Goal: Task Accomplishment & Management: Manage account settings

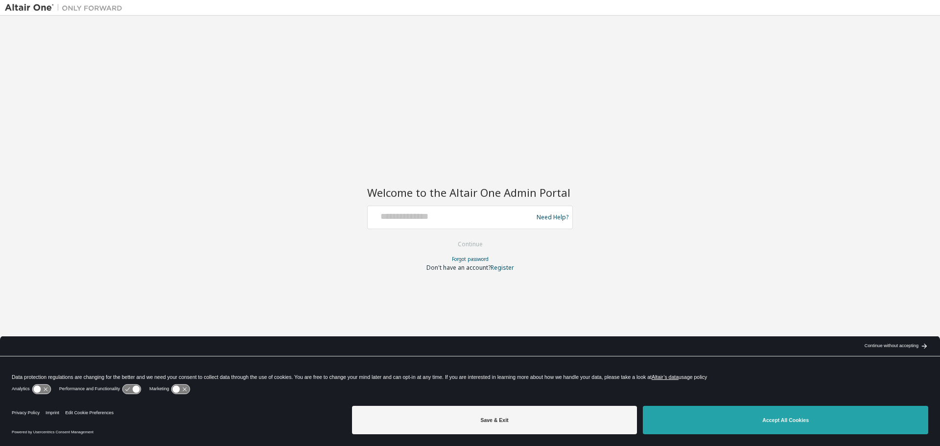
click at [773, 416] on button "Accept All Cookies" at bounding box center [785, 420] width 285 height 28
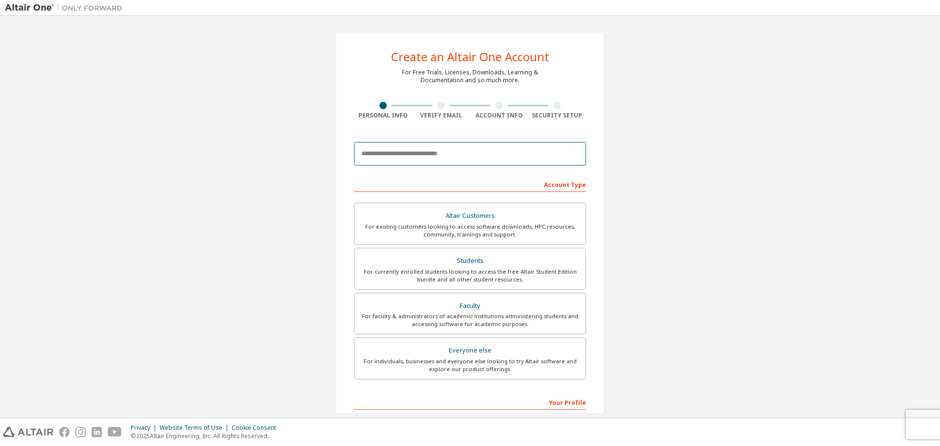
click at [439, 156] on input "email" at bounding box center [470, 153] width 232 height 23
type input "**********"
click at [415, 270] on div "For currently enrolled students looking to access the free Altair Student Editi…" at bounding box center [469, 276] width 219 height 16
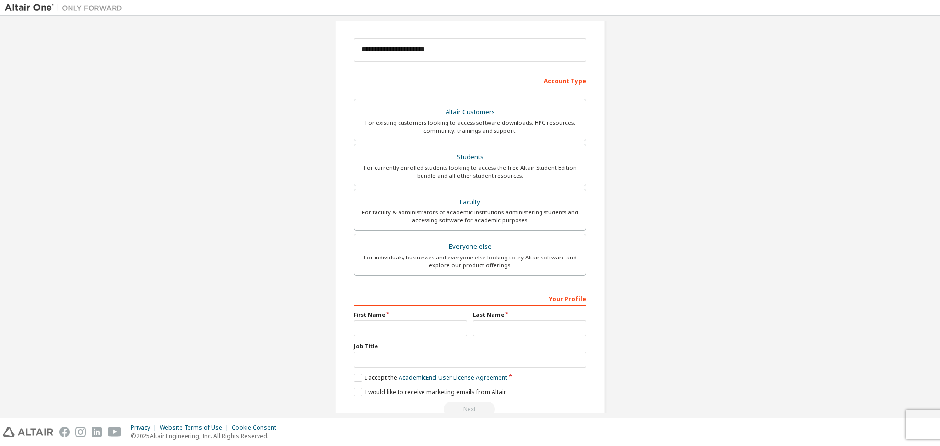
scroll to position [126, 0]
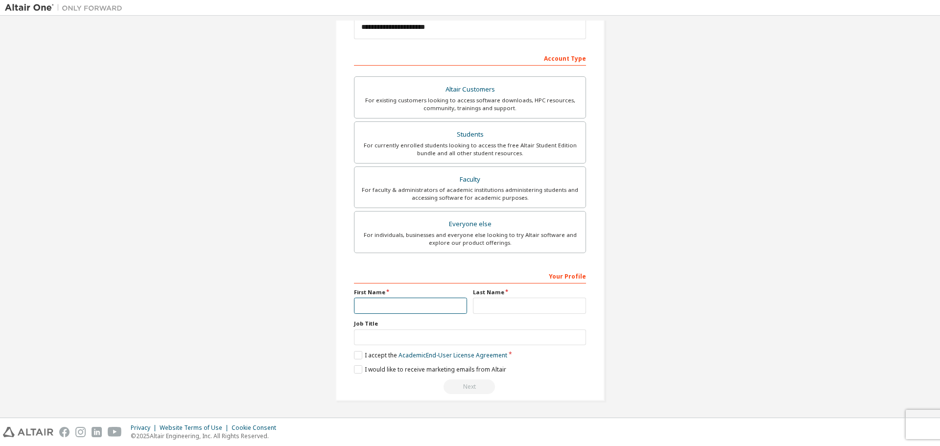
click at [403, 302] on input "text" at bounding box center [410, 306] width 113 height 16
type input "****"
type input "*********"
click at [387, 336] on input "text" at bounding box center [470, 337] width 232 height 16
click at [210, 261] on div "**********" at bounding box center [470, 153] width 930 height 518
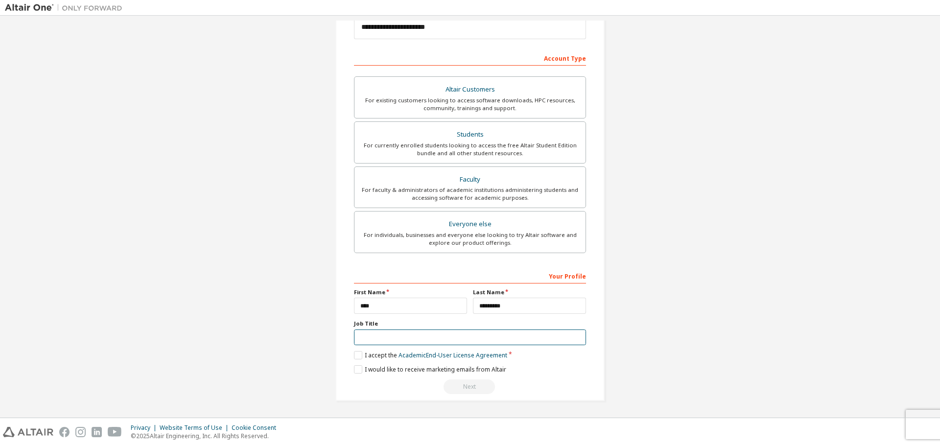
click at [401, 332] on input "text" at bounding box center [470, 337] width 232 height 16
type input "*******"
click at [307, 280] on div "**********" at bounding box center [470, 153] width 930 height 518
click at [354, 355] on label "I accept the Academic End-User License Agreement" at bounding box center [430, 355] width 153 height 8
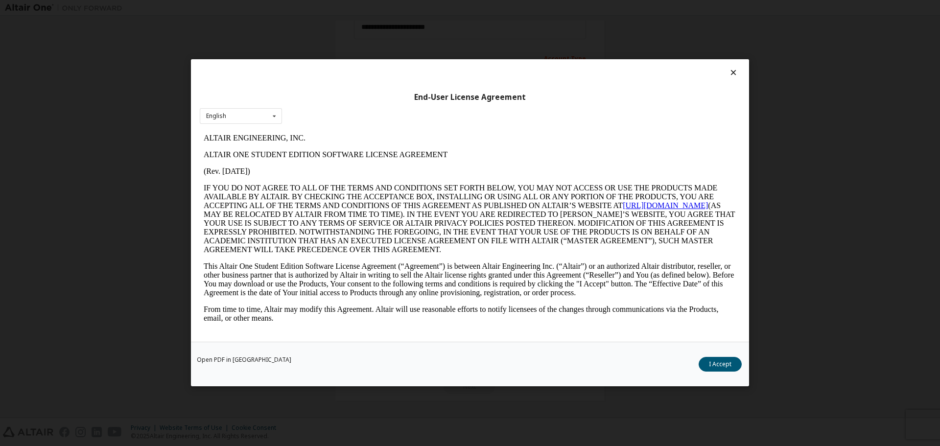
scroll to position [0, 0]
click at [723, 366] on button "I Accept" at bounding box center [720, 364] width 43 height 15
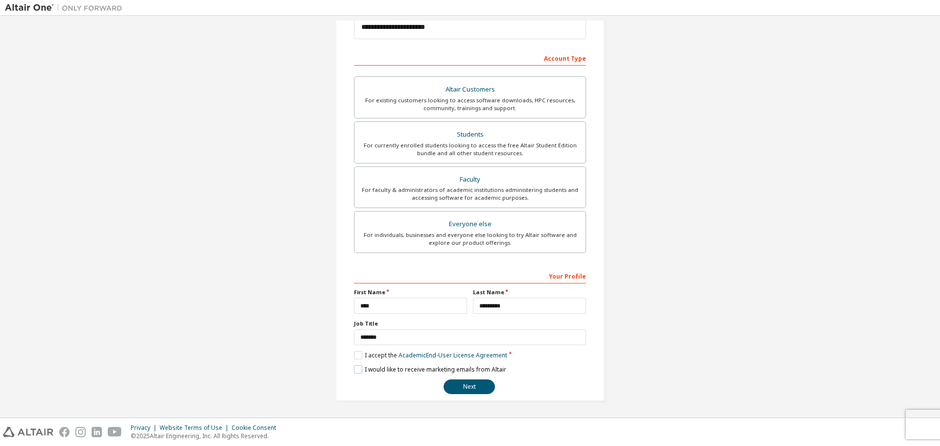
click at [359, 368] on label "I would like to receive marketing emails from Altair" at bounding box center [430, 369] width 152 height 8
click at [355, 368] on label "I would like to receive marketing emails from Altair" at bounding box center [430, 369] width 152 height 8
click at [483, 388] on button "Next" at bounding box center [469, 386] width 51 height 15
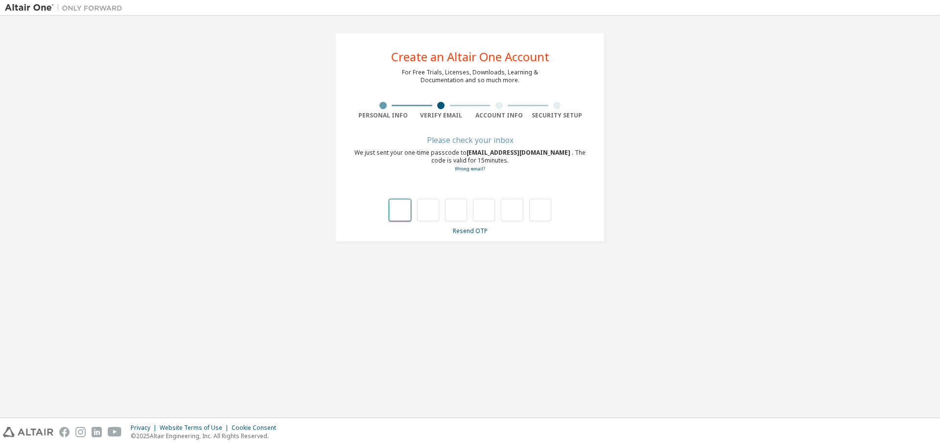
click at [405, 210] on input "text" at bounding box center [400, 210] width 22 height 23
type input "*"
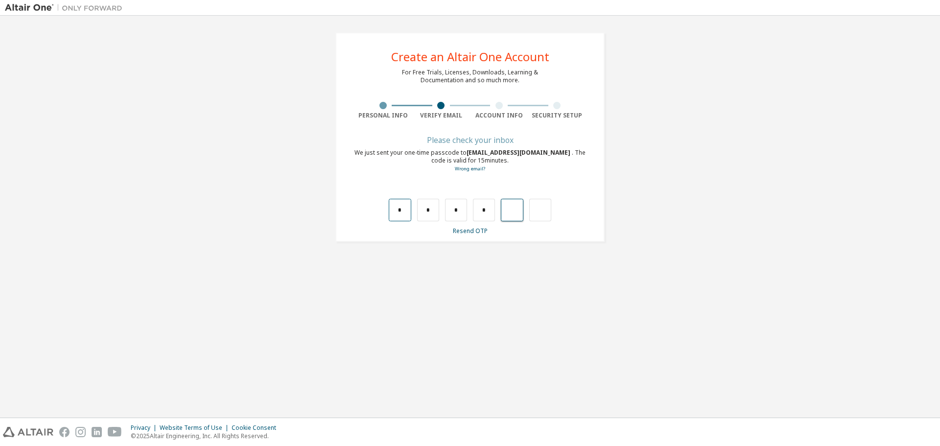
type input "*"
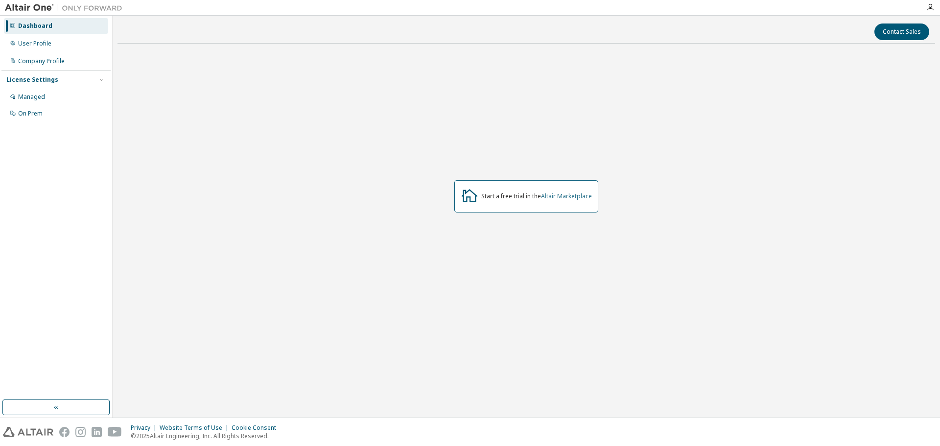
click at [578, 198] on link "Altair Marketplace" at bounding box center [566, 196] width 51 height 8
click at [527, 195] on div "Start a free trial in the Altair Marketplace" at bounding box center [536, 196] width 111 height 8
click at [496, 191] on div "Start a free trial in the Altair Marketplace" at bounding box center [526, 196] width 144 height 32
click at [930, 3] on icon "button" at bounding box center [930, 7] width 8 height 8
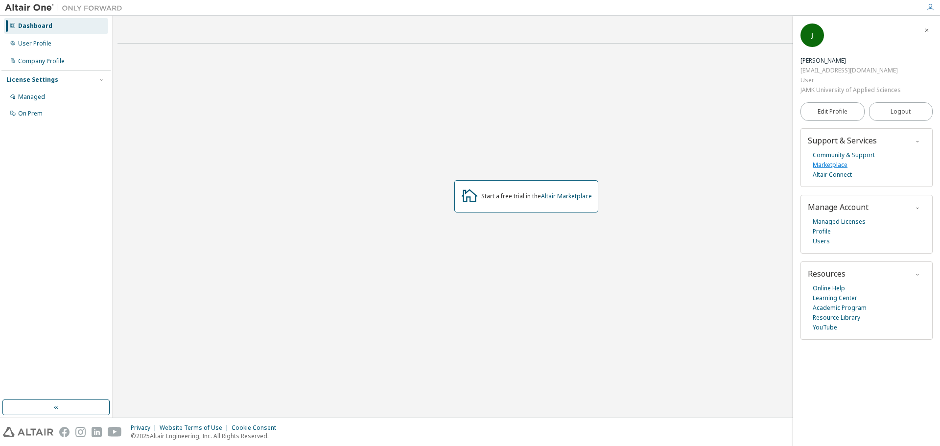
click at [840, 160] on link "Marketplace" at bounding box center [830, 165] width 35 height 10
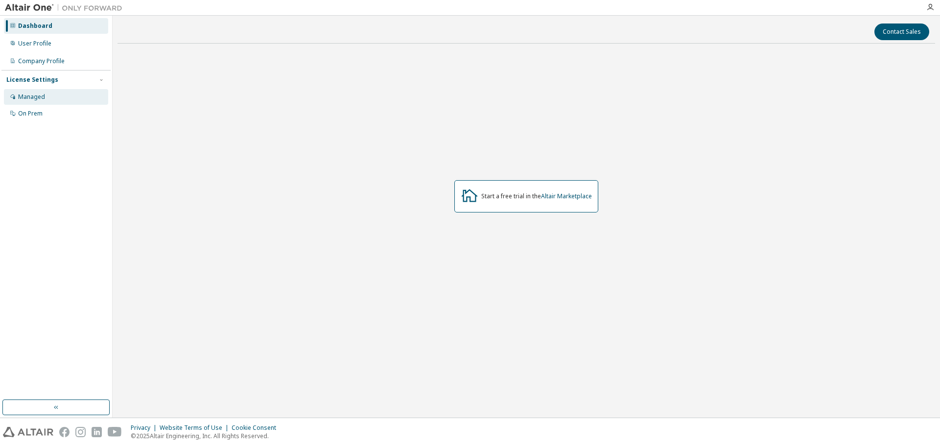
click at [40, 93] on div "Managed" at bounding box center [31, 97] width 27 height 8
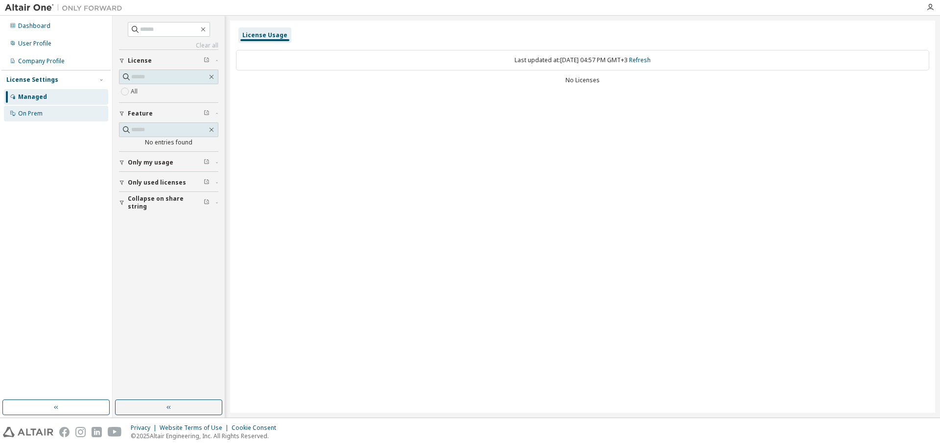
click at [37, 111] on div "On Prem" at bounding box center [30, 114] width 24 height 8
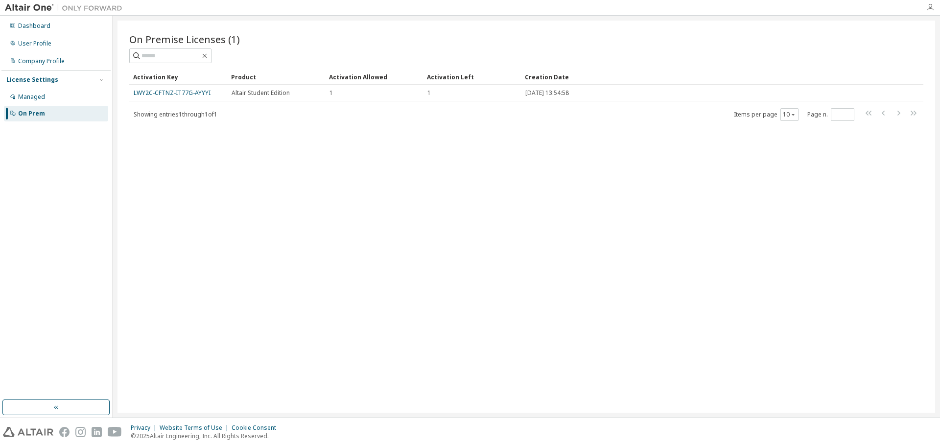
click at [930, 9] on icon "button" at bounding box center [930, 7] width 8 height 8
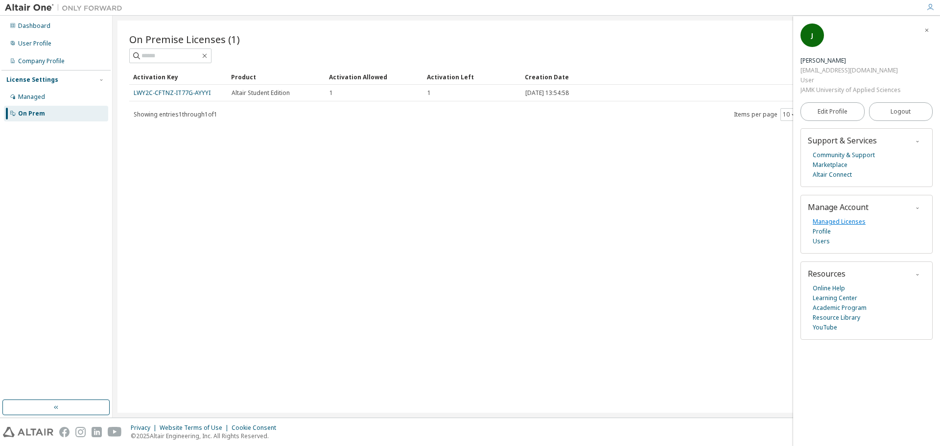
click at [834, 217] on link "Managed Licenses" at bounding box center [839, 222] width 53 height 10
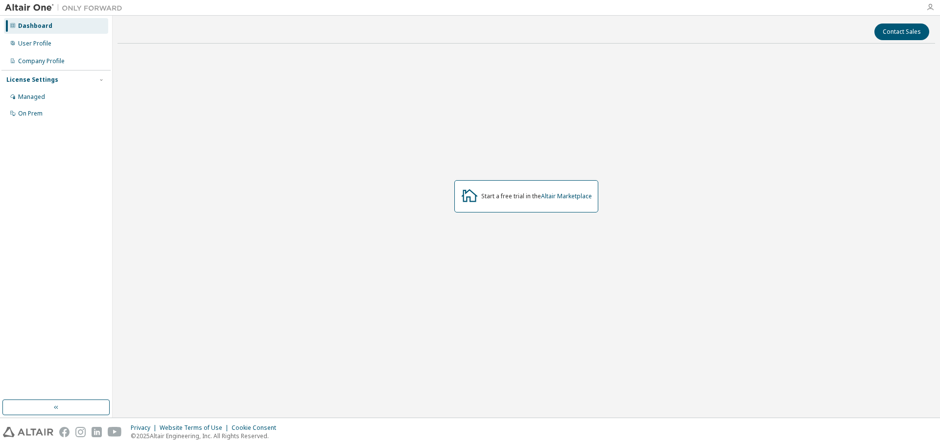
click at [933, 8] on icon "button" at bounding box center [930, 7] width 8 height 8
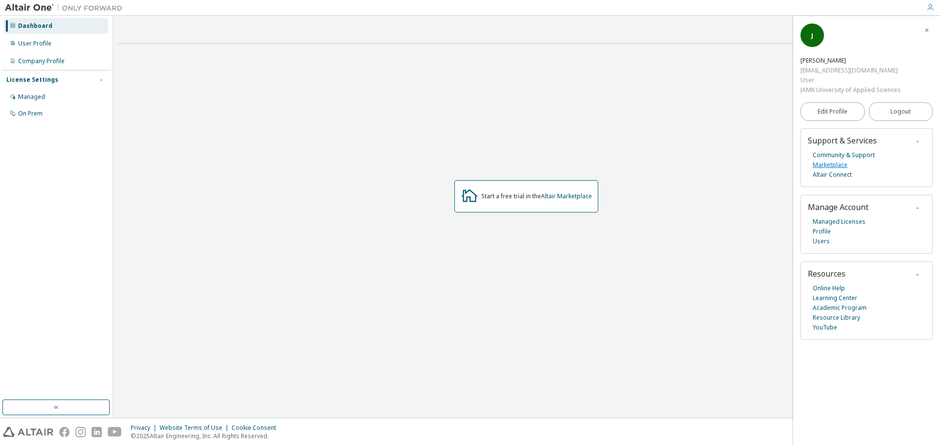
click at [840, 160] on link "Marketplace" at bounding box center [830, 165] width 35 height 10
